Goal: Find specific page/section: Find specific page/section

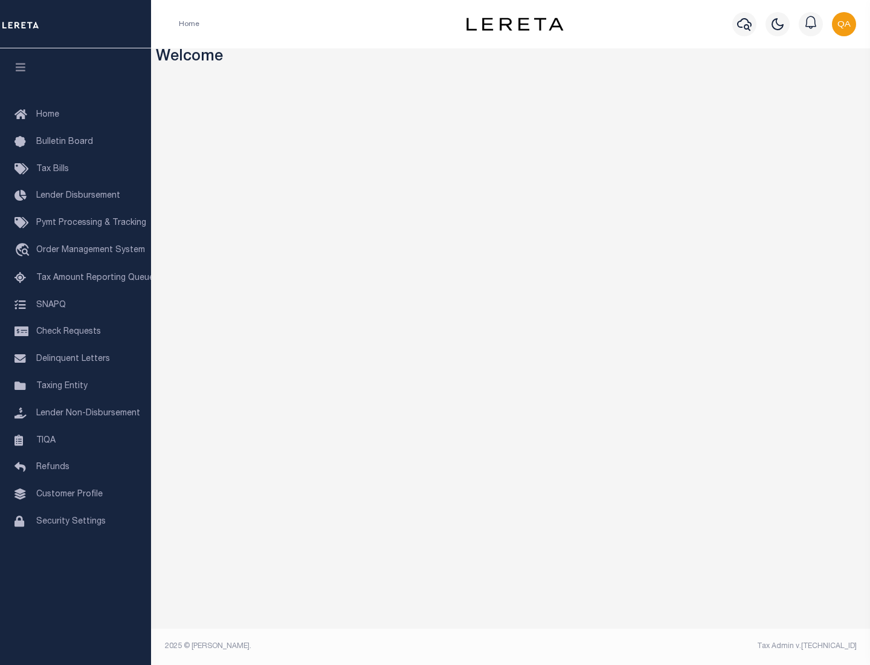
click at [76, 440] on link "TIQA" at bounding box center [75, 440] width 151 height 27
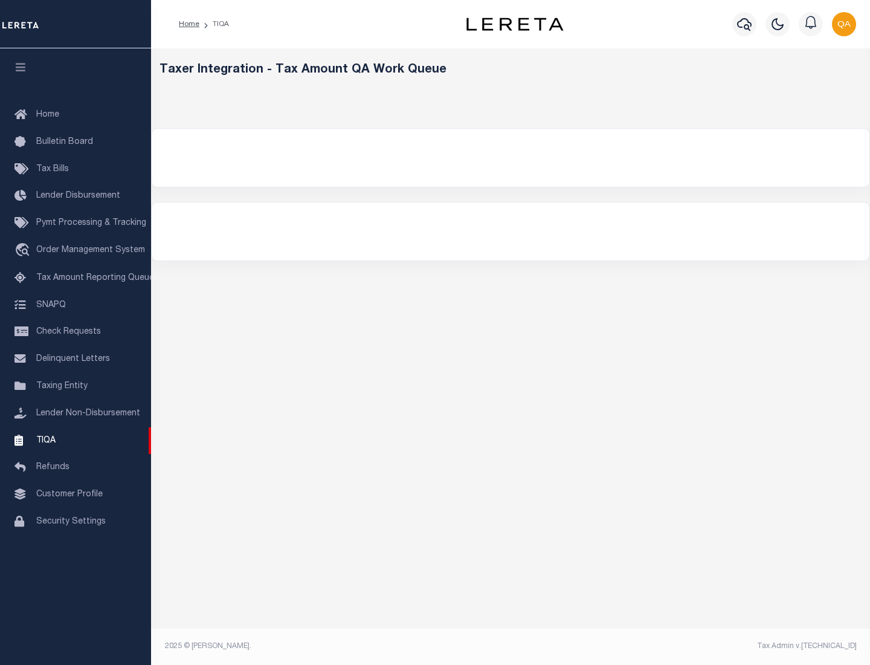
select select "200"
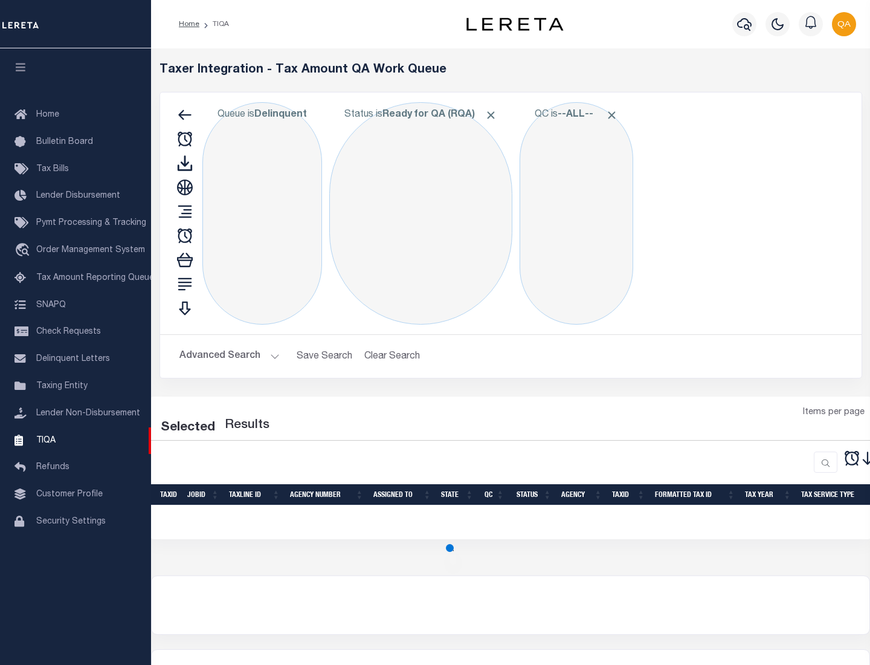
select select "200"
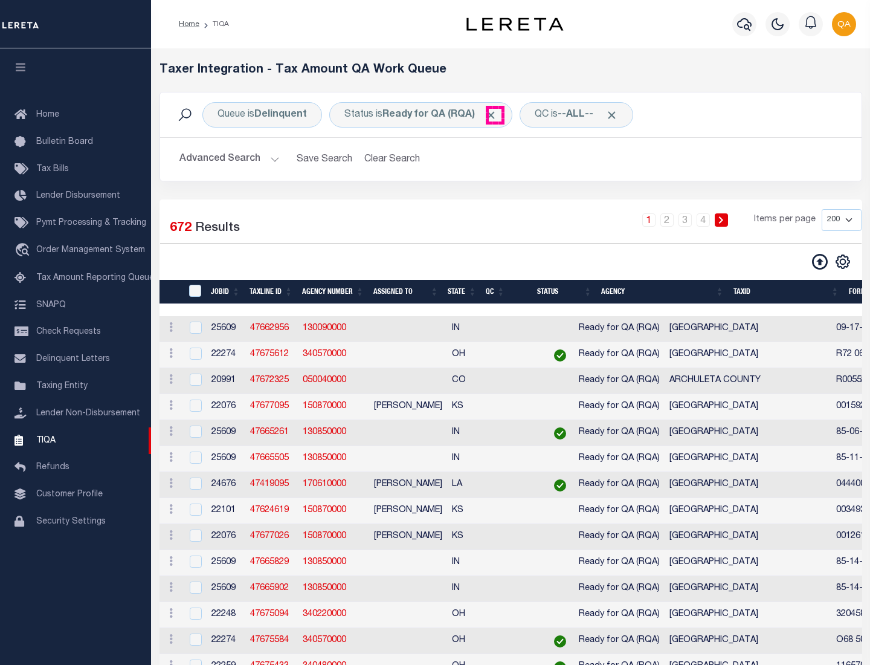
click at [495, 115] on span "Click to Remove" at bounding box center [491, 115] width 13 height 13
